Goal: Check status: Check status

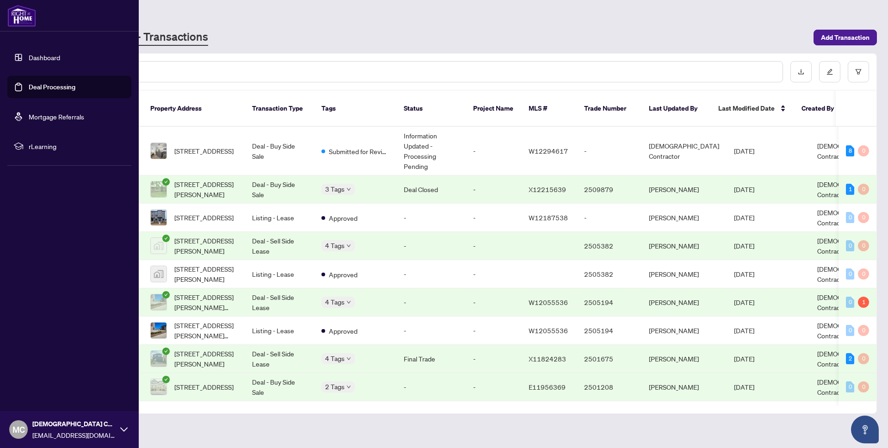
drag, startPoint x: 43, startPoint y: 61, endPoint x: 47, endPoint y: 59, distance: 4.8
click at [42, 61] on link "Dashboard" at bounding box center [44, 57] width 31 height 8
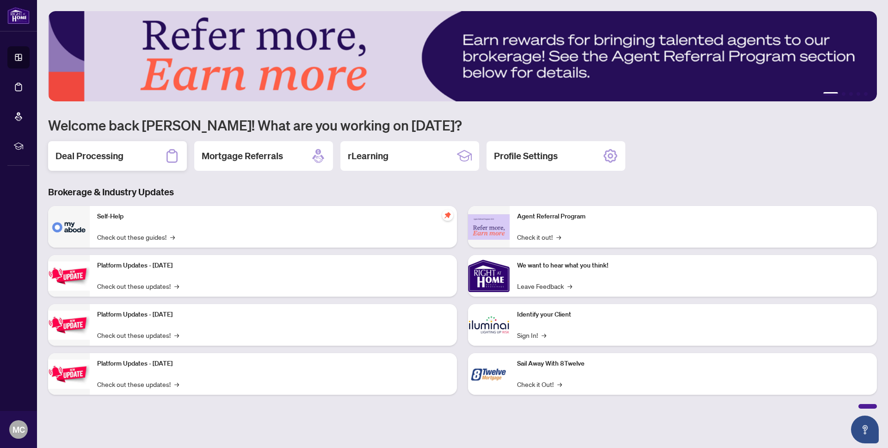
click at [91, 157] on h2 "Deal Processing" at bounding box center [89, 155] width 68 height 13
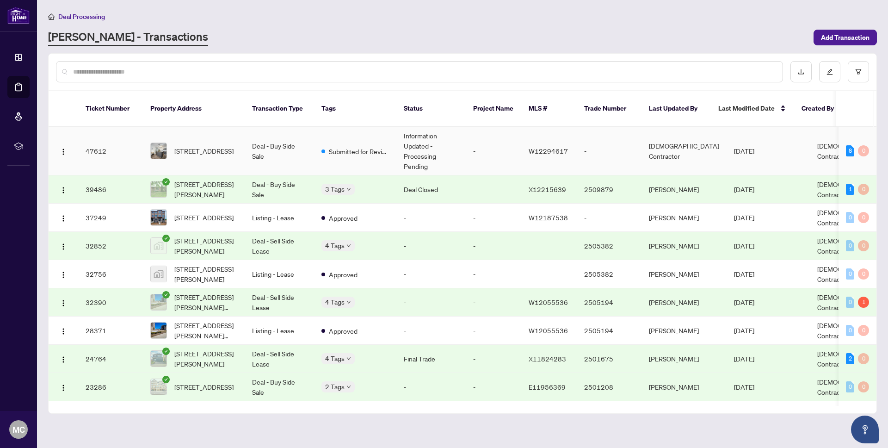
click at [737, 145] on td "[DATE]" at bounding box center [767, 151] width 83 height 49
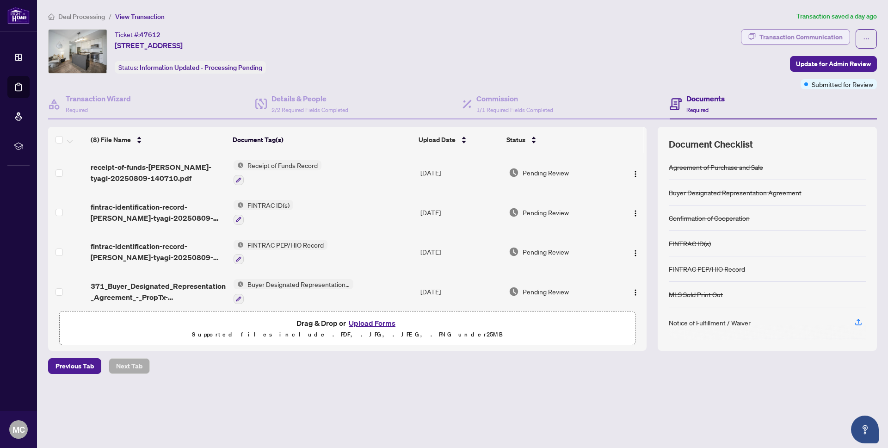
click at [830, 41] on div "Transaction Communication" at bounding box center [800, 37] width 83 height 15
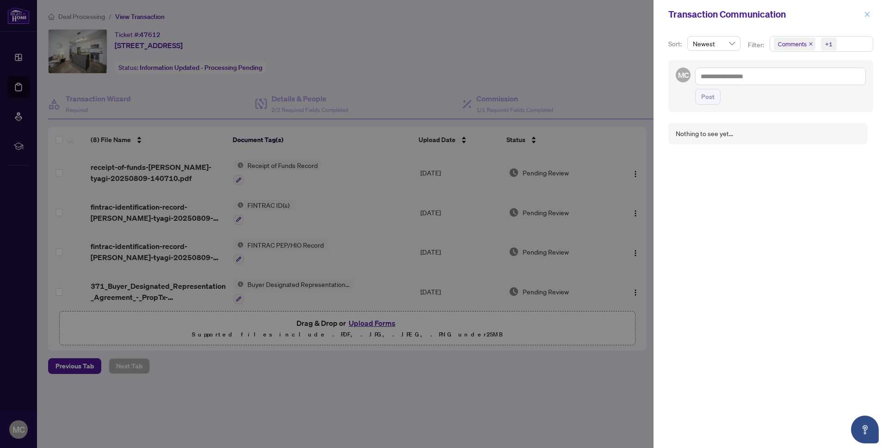
click at [866, 12] on icon "close" at bounding box center [867, 14] width 6 height 6
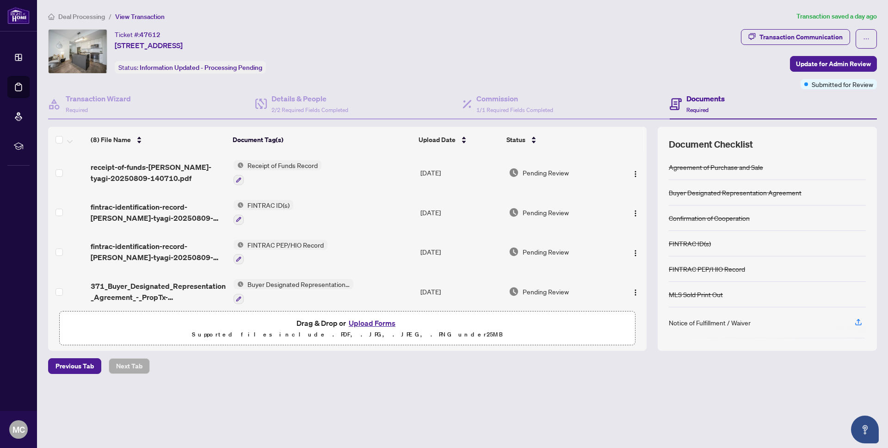
click at [75, 14] on span "Deal Processing" at bounding box center [81, 16] width 47 height 8
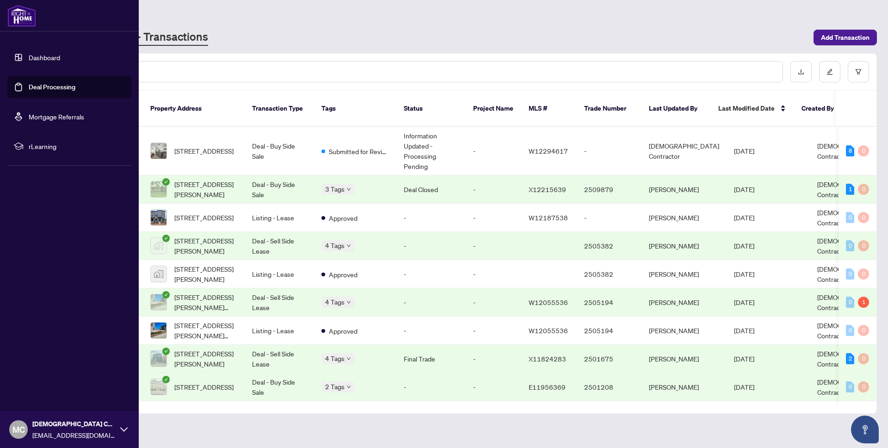
click at [38, 55] on link "Dashboard" at bounding box center [44, 57] width 31 height 8
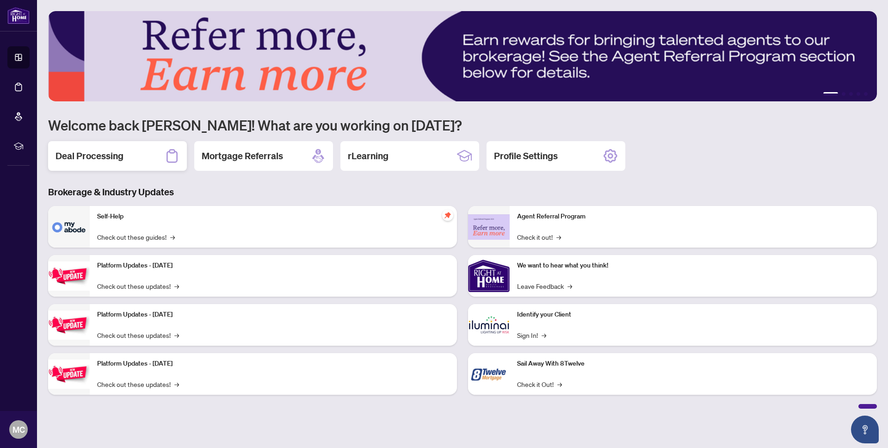
click at [120, 152] on h2 "Deal Processing" at bounding box center [89, 155] width 68 height 13
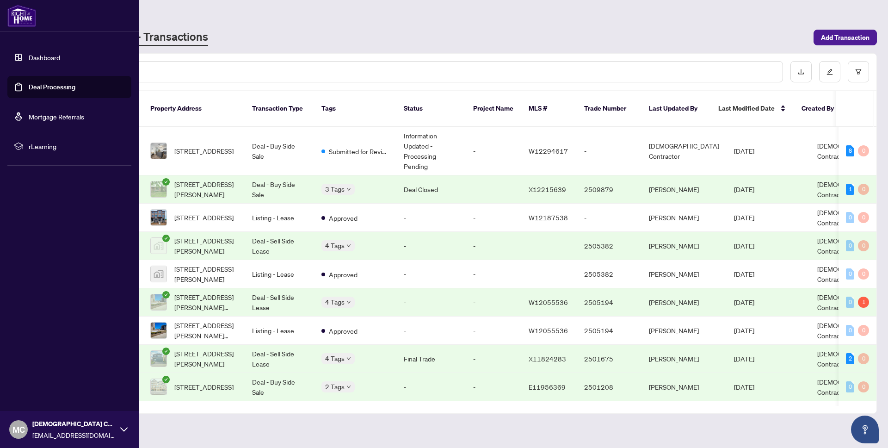
click at [43, 60] on link "Dashboard" at bounding box center [44, 57] width 31 height 8
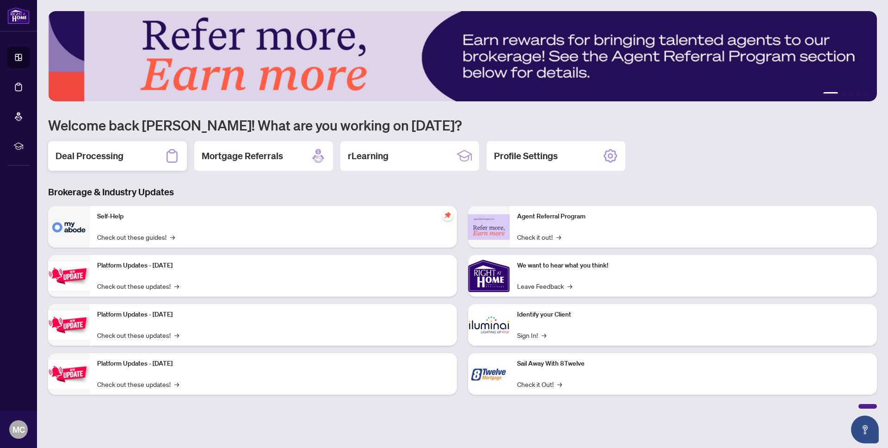
click at [97, 151] on h2 "Deal Processing" at bounding box center [89, 155] width 68 height 13
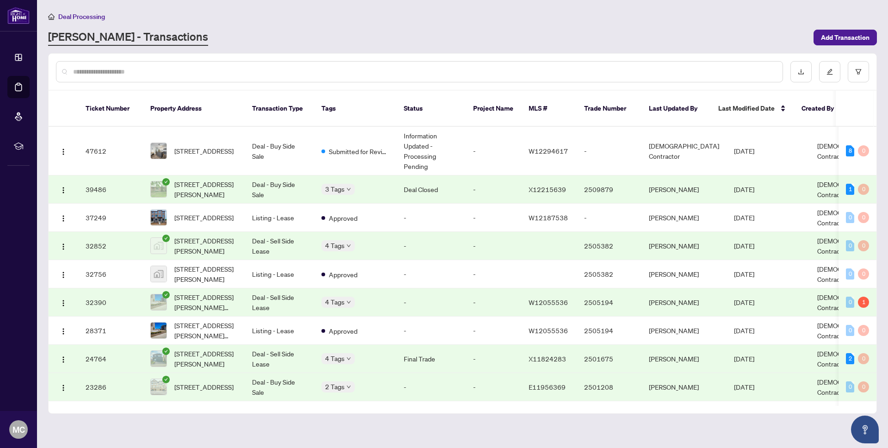
click at [63, 16] on span "Deal Processing" at bounding box center [81, 16] width 47 height 8
click at [77, 16] on span "Deal Processing" at bounding box center [81, 16] width 47 height 8
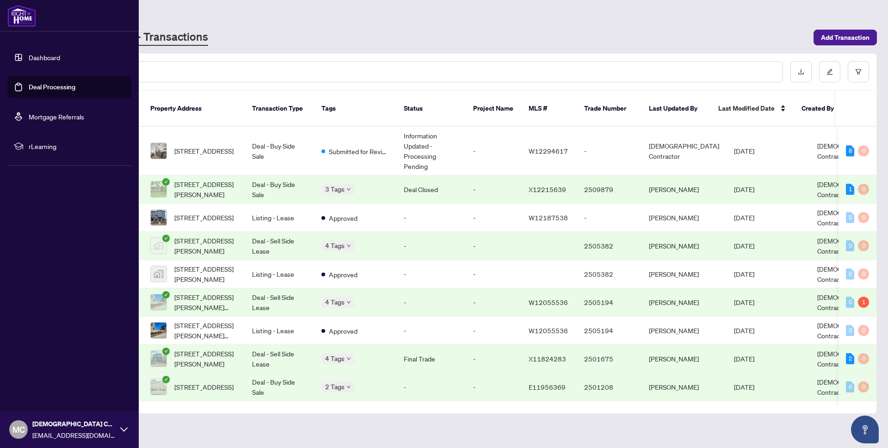
click at [29, 55] on link "Dashboard" at bounding box center [44, 57] width 31 height 8
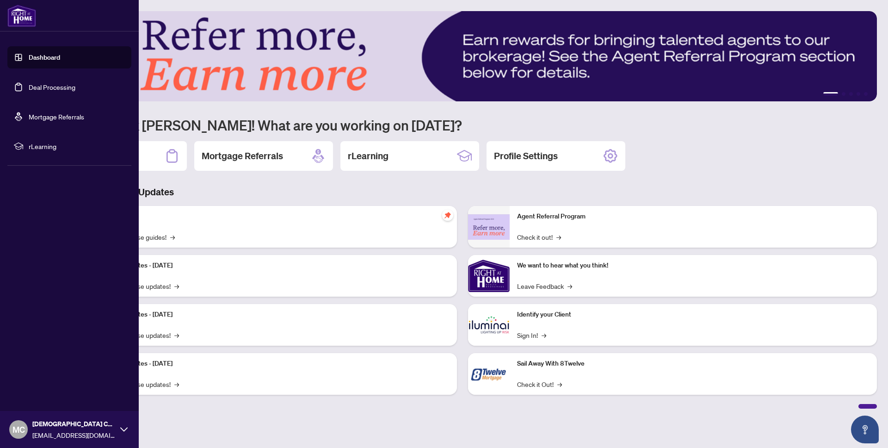
click at [29, 56] on link "Dashboard" at bounding box center [44, 57] width 31 height 8
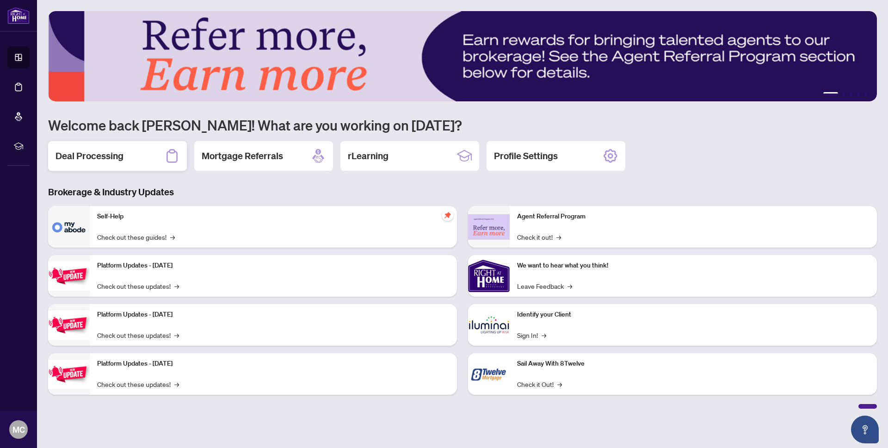
click at [146, 167] on div "Deal Processing" at bounding box center [117, 156] width 139 height 30
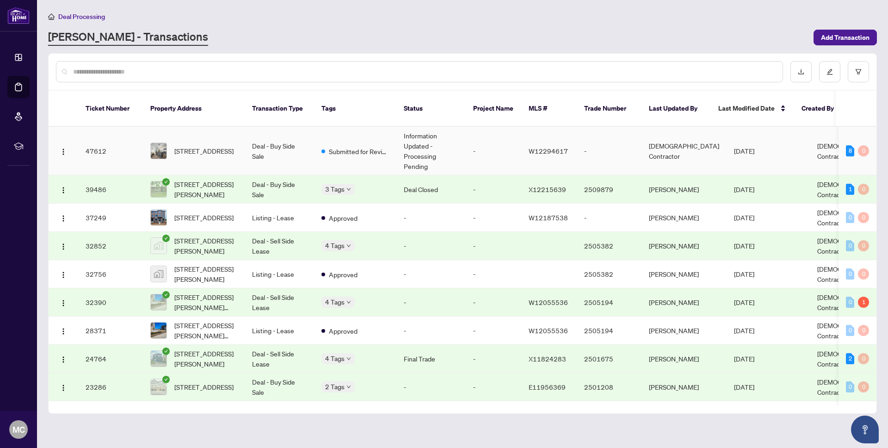
click at [740, 147] on span "[DATE]" at bounding box center [744, 151] width 20 height 8
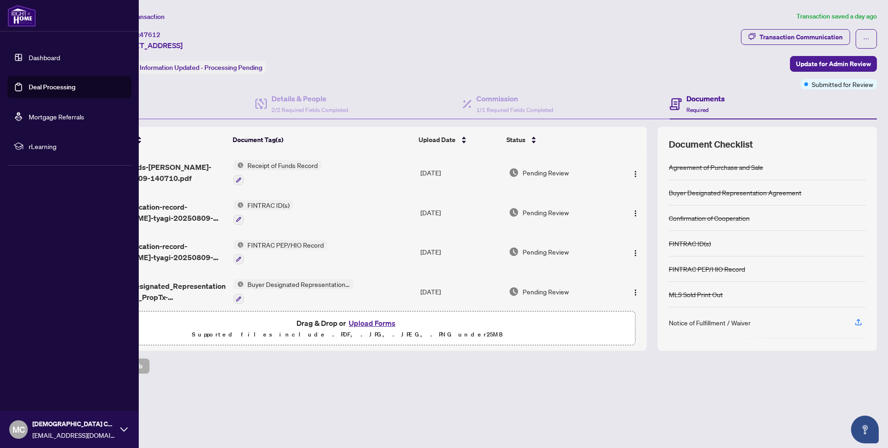
click at [9, 28] on div at bounding box center [69, 15] width 139 height 31
